Goal: Find specific page/section: Find specific page/section

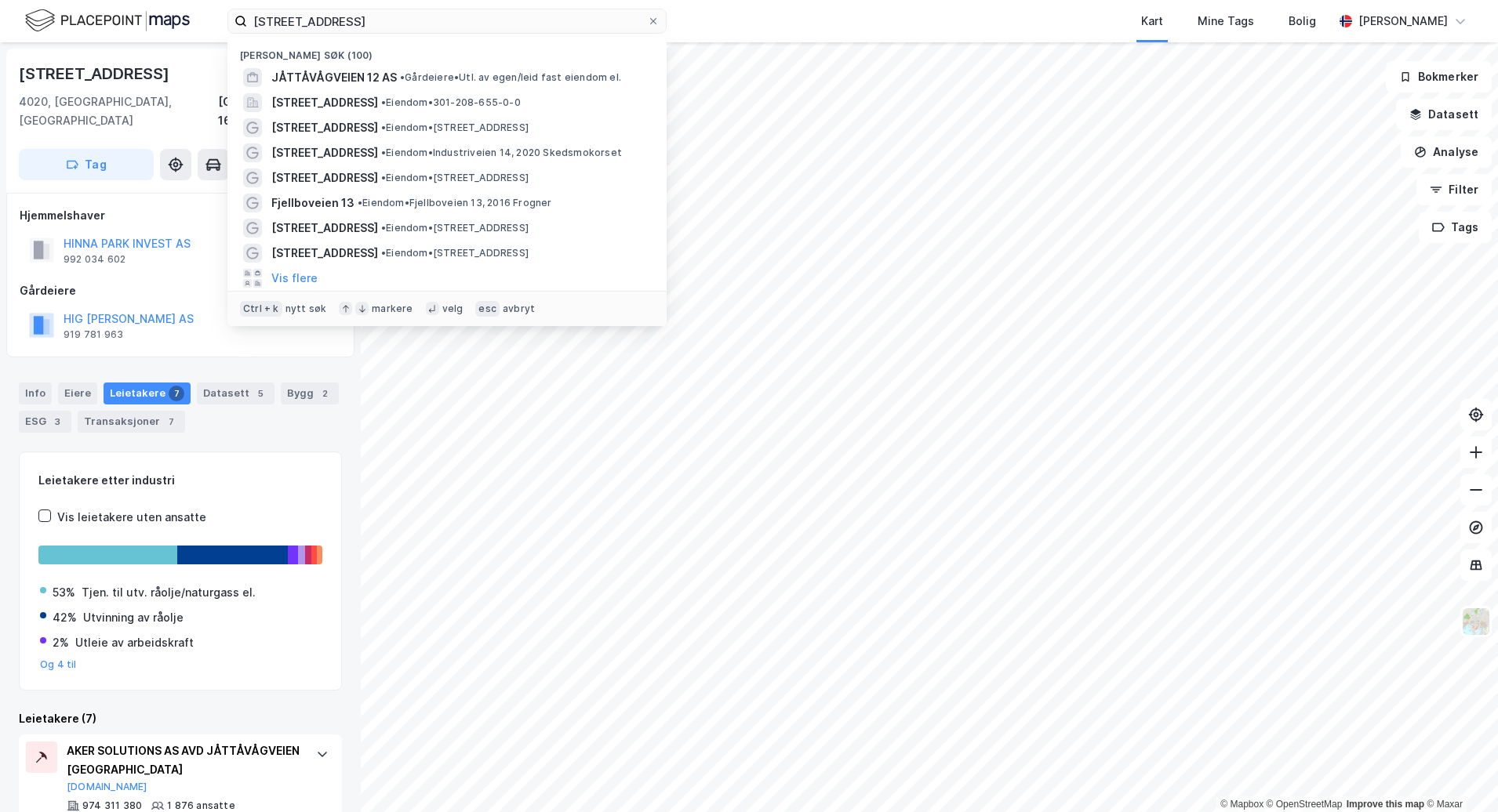
click at [208, 27] on div "Jåttvågvegen 10 Nylige søk (100) JÅTTÅVÅGVEIEN 12 AS • Gårdeiere • Utl. av egen…" at bounding box center [749, 21] width 1498 height 42
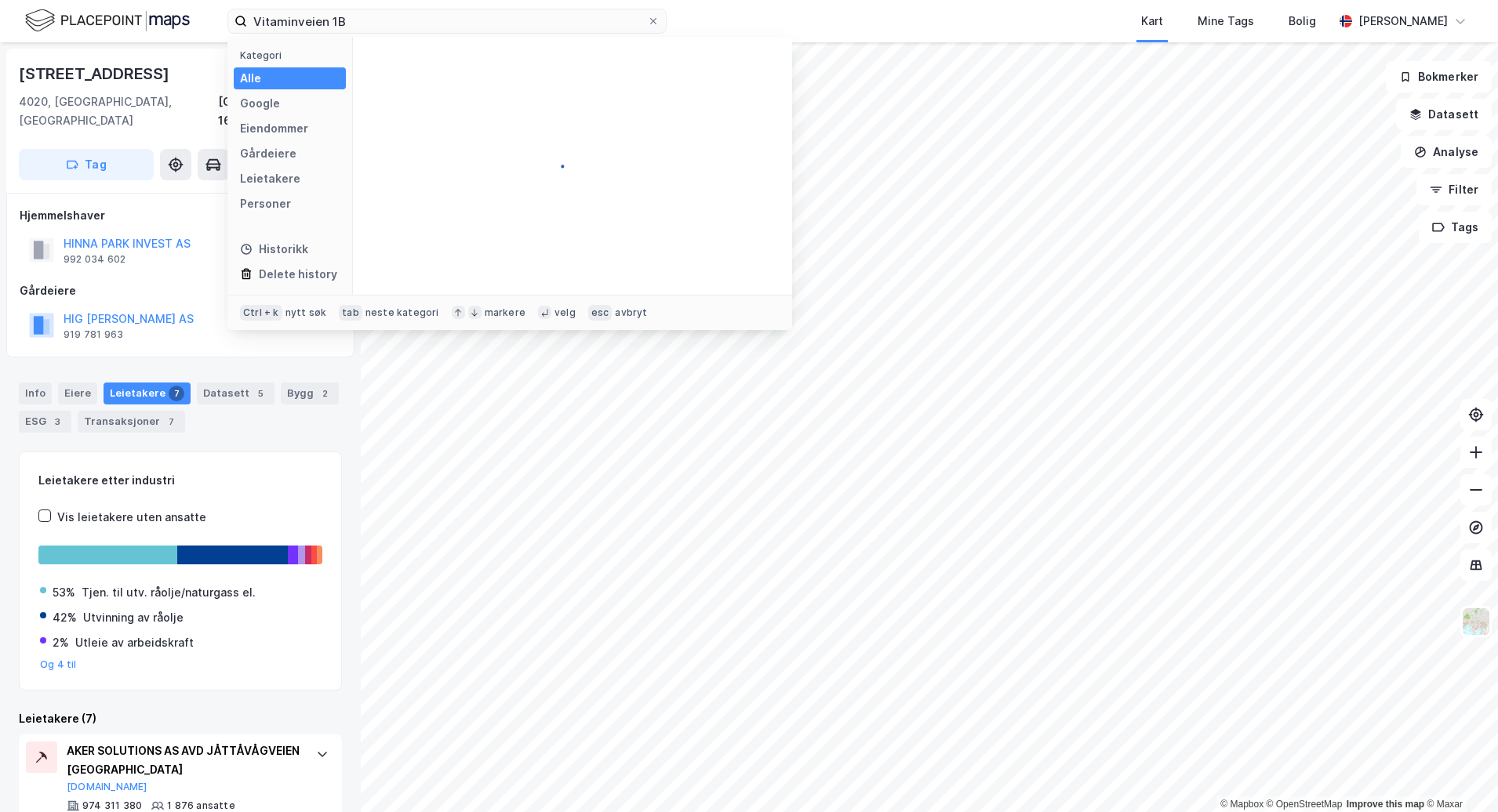
type input "Vitaminveien 1B"
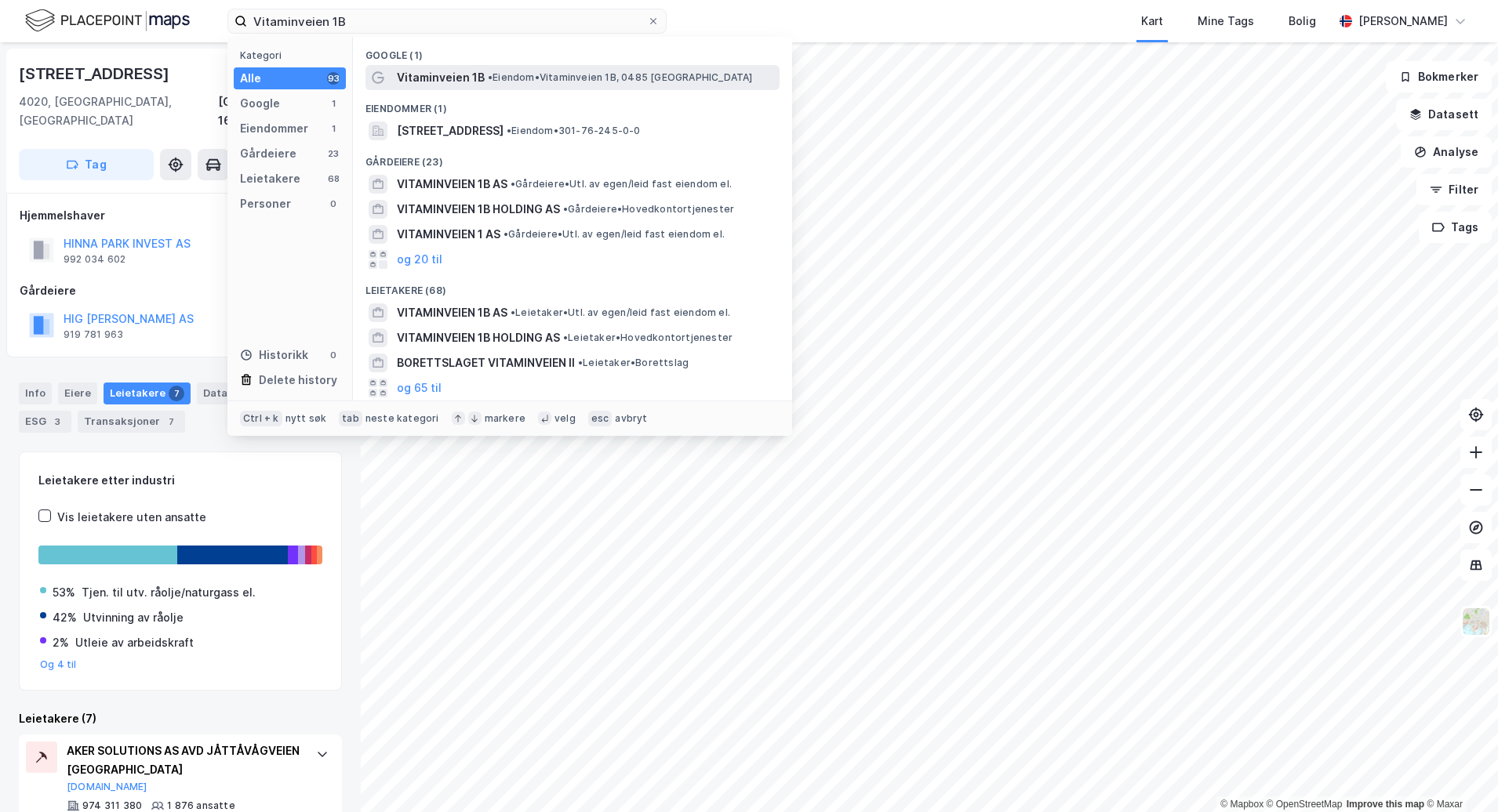
click at [558, 79] on span "• Eiendom • Vitaminveien 1B, [GEOGRAPHIC_DATA]" at bounding box center [620, 77] width 265 height 12
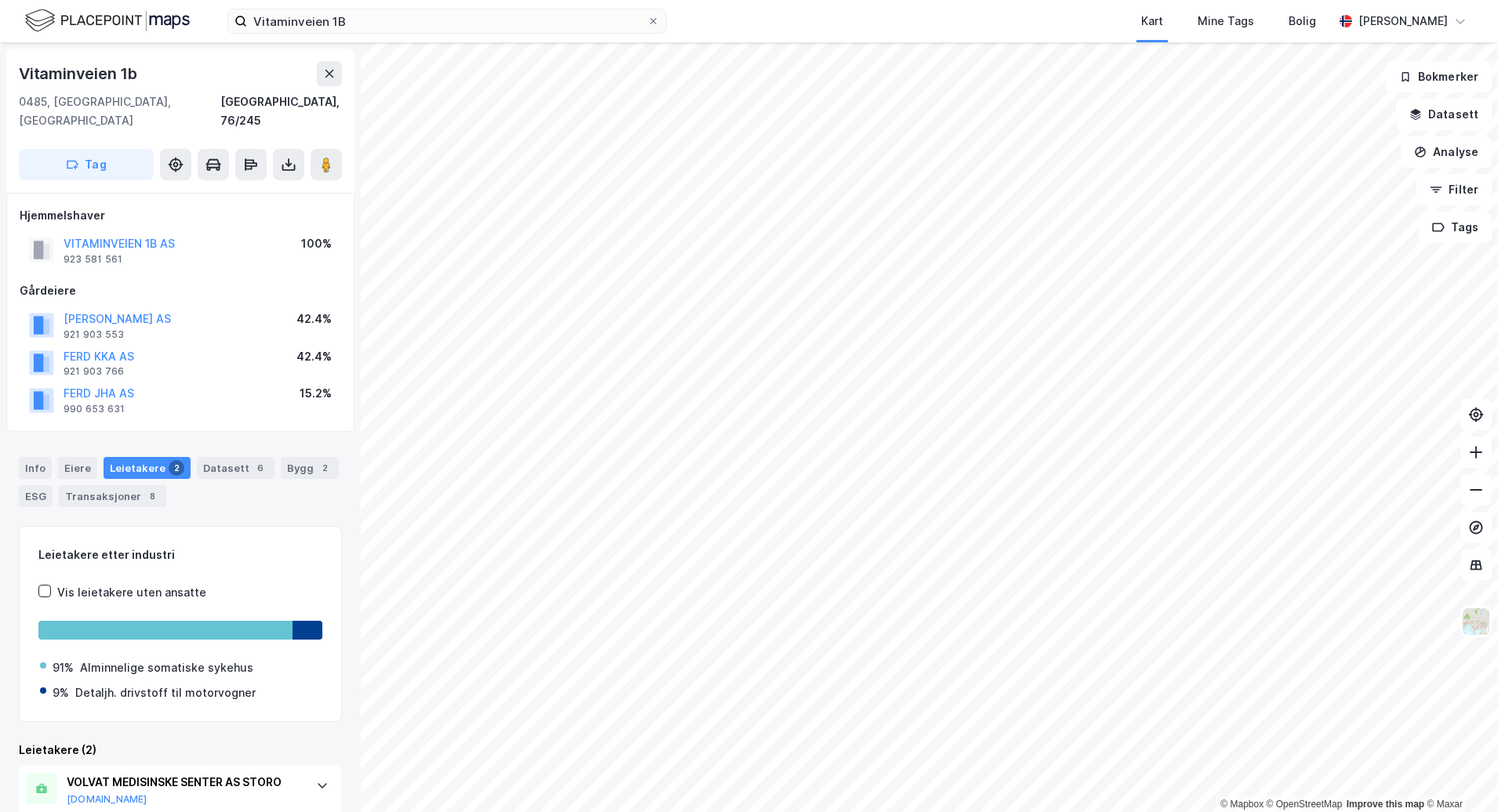
scroll to position [124, 0]
